Goal: Task Accomplishment & Management: Manage account settings

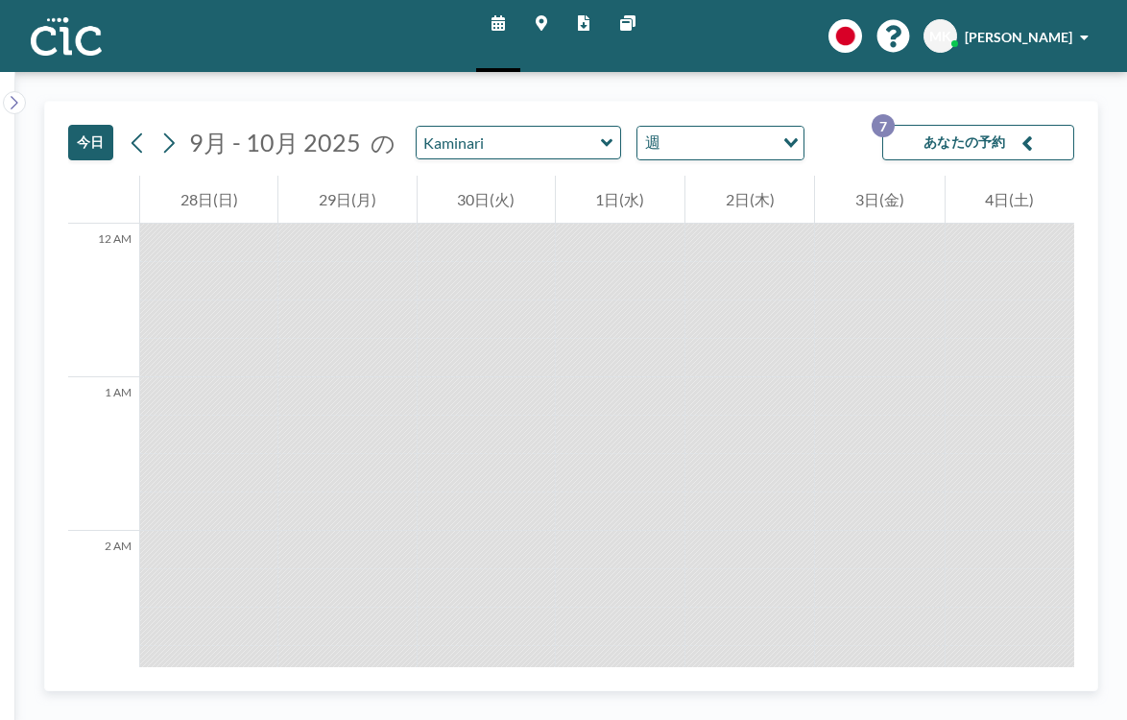
click at [601, 138] on icon at bounding box center [607, 142] width 12 height 8
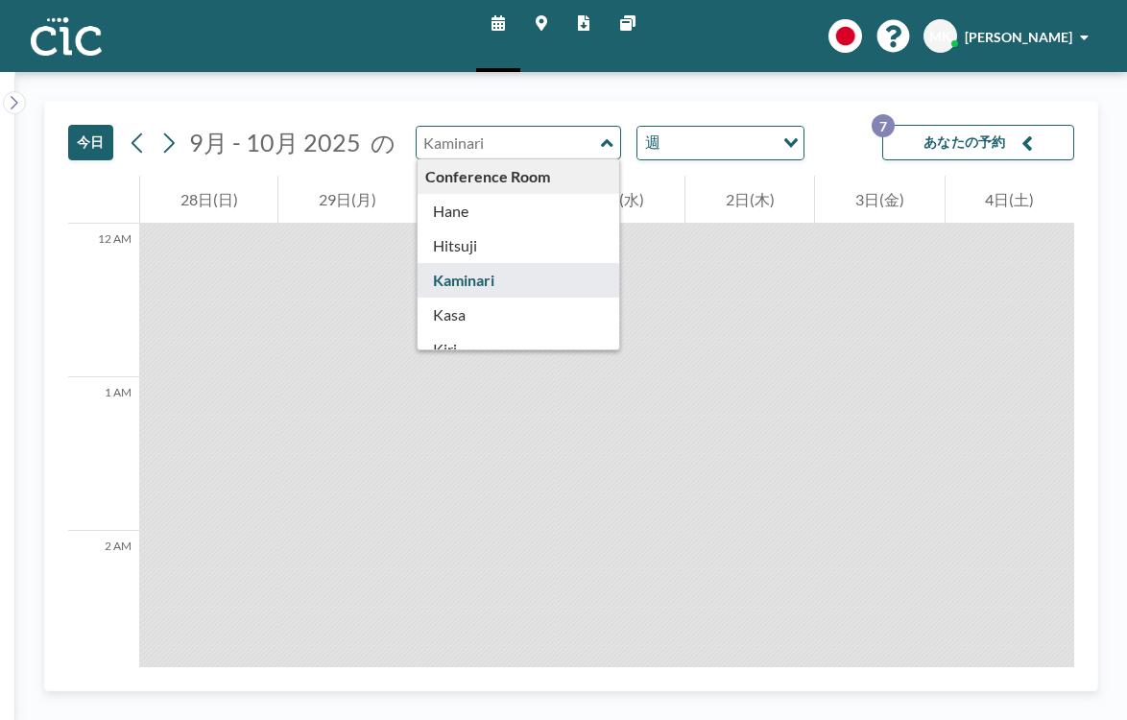
click at [462, 159] on div "Conference Room" at bounding box center [519, 176] width 203 height 35
click at [11, 93] on icon at bounding box center [14, 102] width 12 height 19
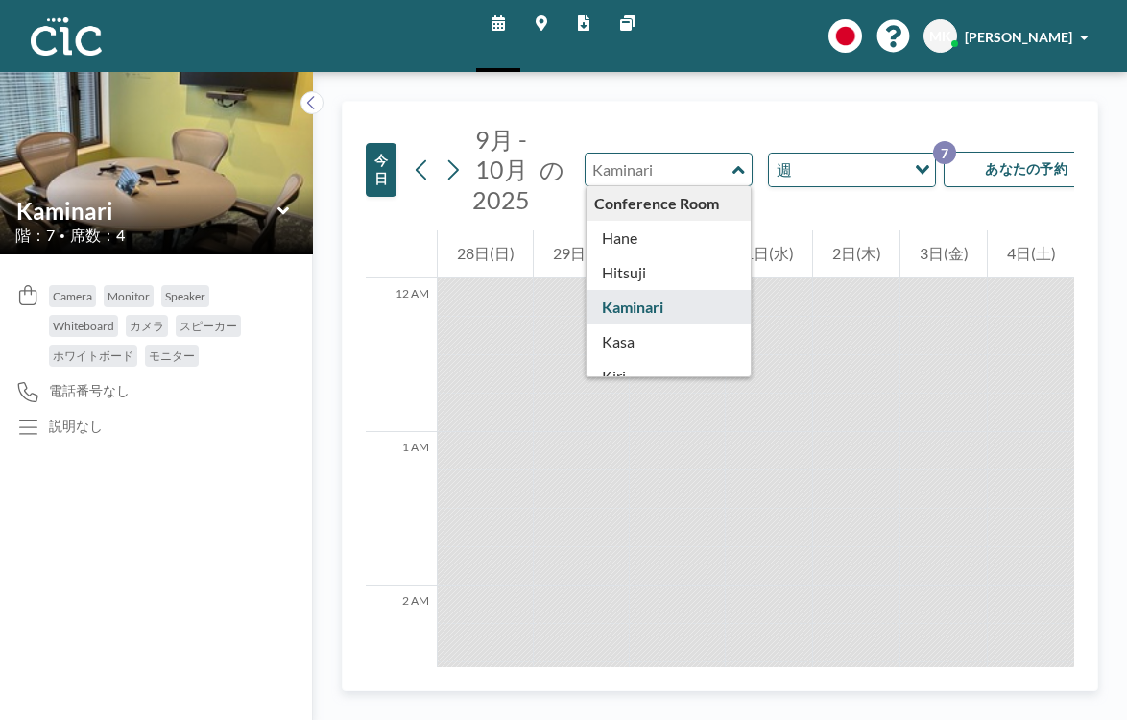
click at [513, 11] on link "スケジュール" at bounding box center [498, 36] width 44 height 72
click at [541, 15] on icon at bounding box center [542, 22] width 12 height 15
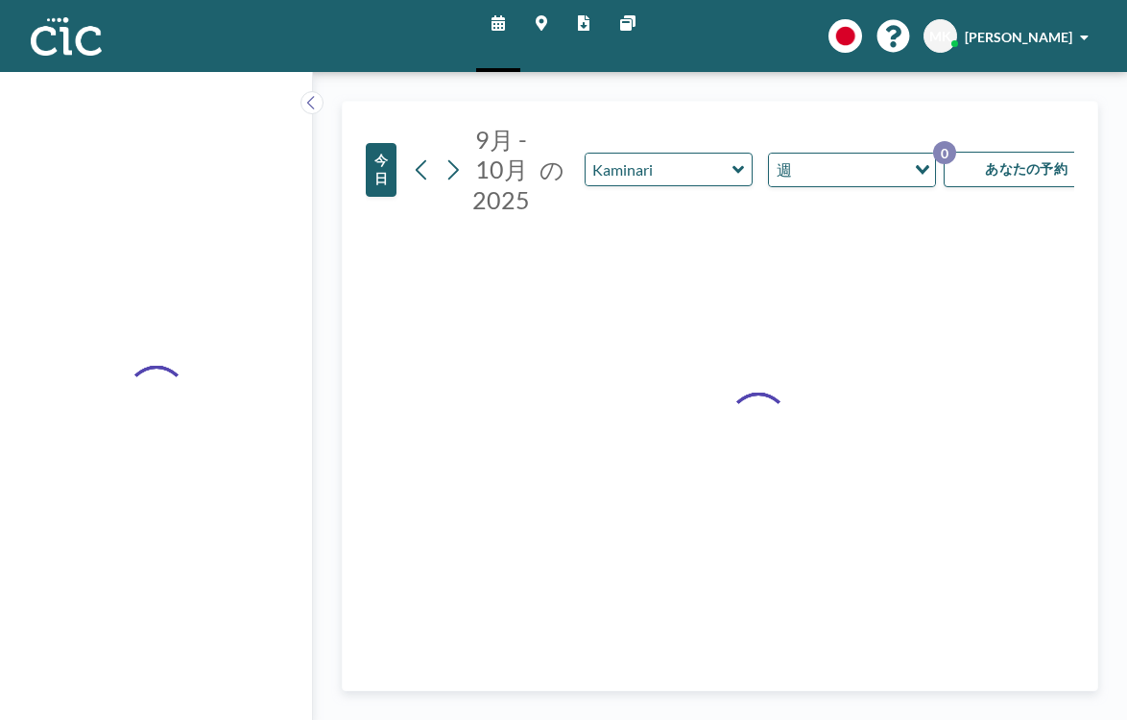
click at [505, 15] on icon at bounding box center [497, 22] width 13 height 15
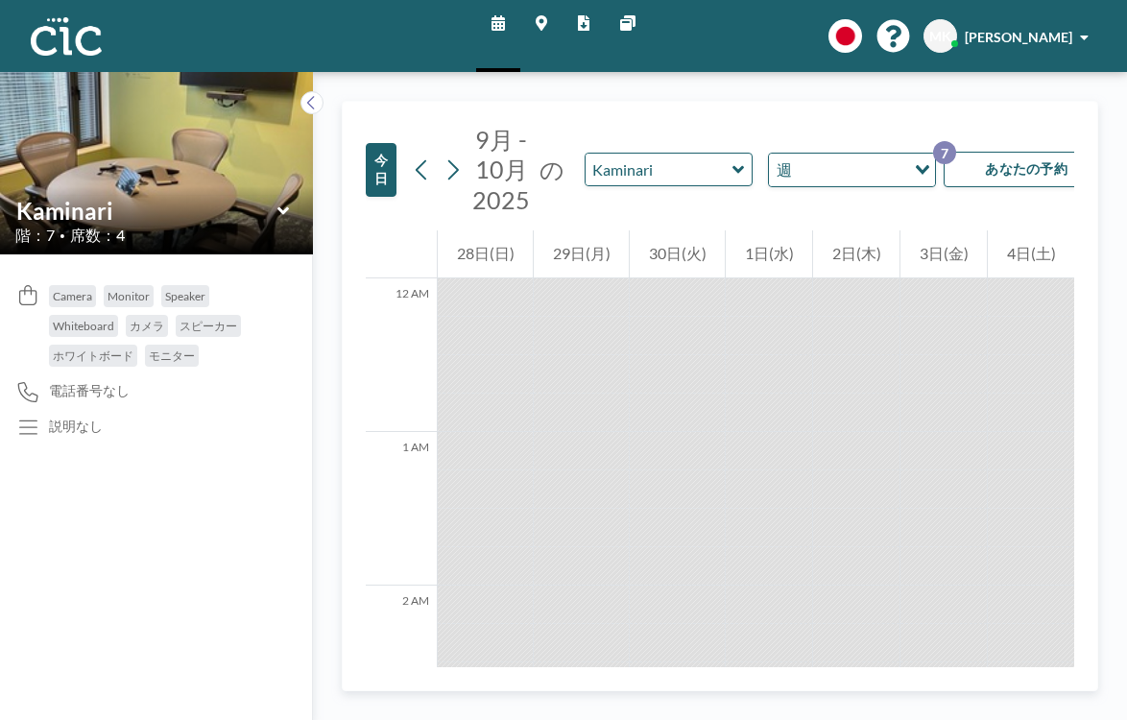
click at [366, 143] on button "今日" at bounding box center [381, 170] width 31 height 54
click at [443, 155] on icon at bounding box center [452, 169] width 18 height 29
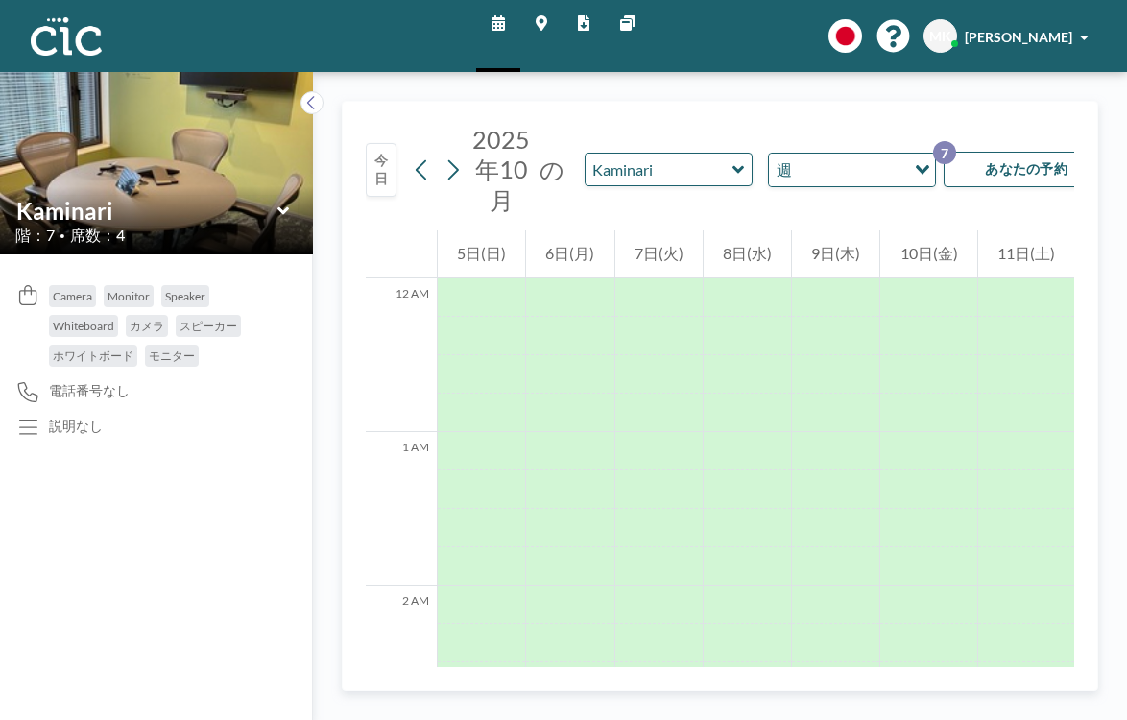
click at [1004, 102] on div "[DATE] [DATE] の Kaminari 週 Loading... あなたの予約 7" at bounding box center [720, 166] width 708 height 129
click at [1004, 152] on button "あなたの予約 7" at bounding box center [1039, 170] width 192 height 36
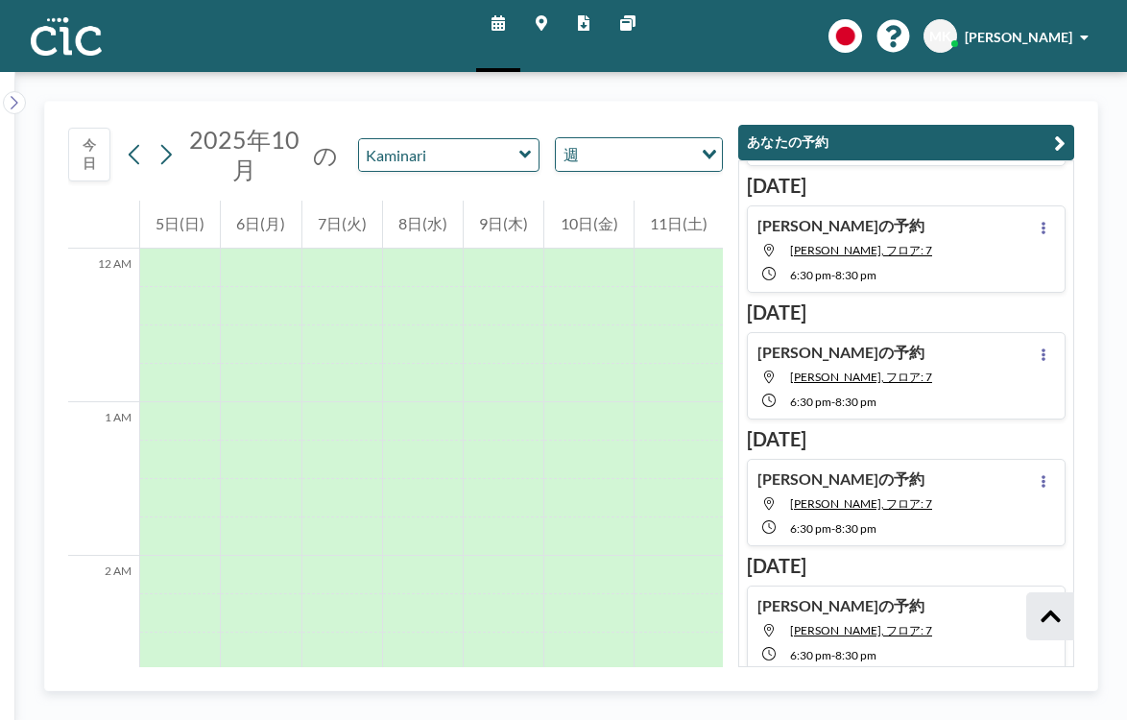
scroll to position [241, 0]
